Goal: Information Seeking & Learning: Learn about a topic

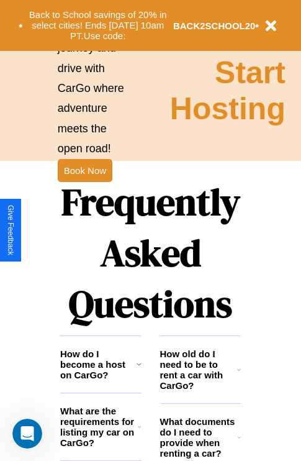
scroll to position [1506, 0]
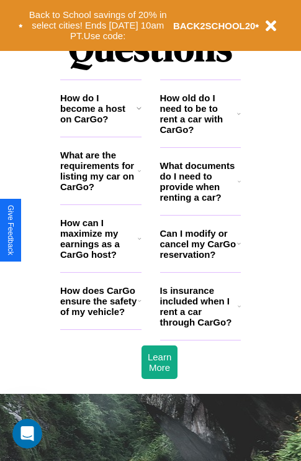
click at [101, 317] on h3 "How does CarGo ensure the safety of my vehicle?" at bounding box center [99, 301] width 78 height 32
click at [200, 326] on h3 "Is insurance included when I rent a car through CarGo?" at bounding box center [199, 306] width 78 height 42
click at [239, 119] on icon at bounding box center [239, 114] width 4 height 10
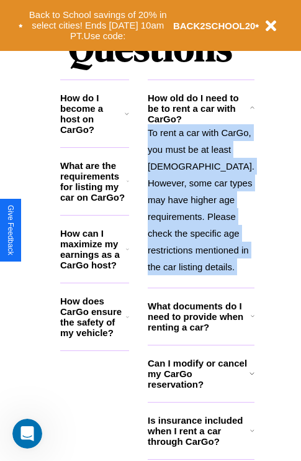
click at [200, 242] on p "To rent a car with CarGo, you must be at least [DEMOGRAPHIC_DATA]. However, som…" at bounding box center [201, 199] width 107 height 151
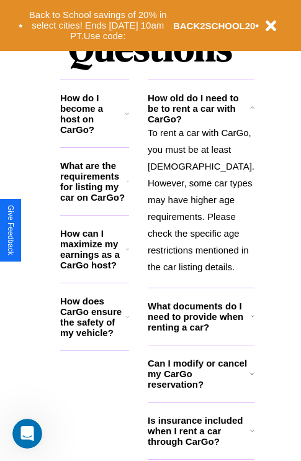
click at [101, 321] on h3 "How does CarGo ensure the safety of my vehicle?" at bounding box center [93, 317] width 66 height 42
click at [101, 128] on h3 "How do I become a host on CarGo?" at bounding box center [92, 114] width 65 height 42
click at [200, 333] on h3 "What documents do I need to provide when renting a car?" at bounding box center [199, 317] width 103 height 32
